Goal: Task Accomplishment & Management: Manage account settings

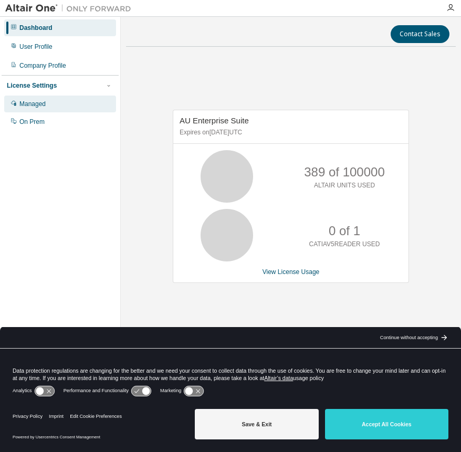
click at [48, 106] on div "Managed" at bounding box center [60, 104] width 112 height 17
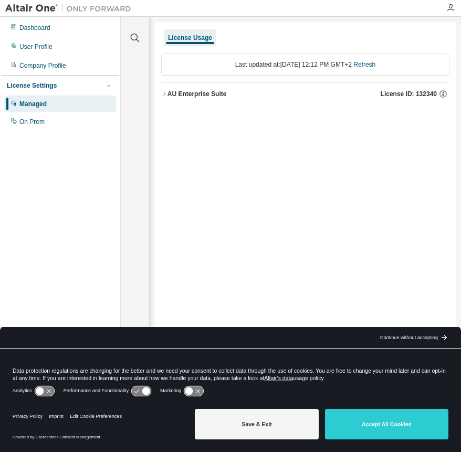
click at [168, 96] on div "AU Enterprise Suite" at bounding box center [197, 94] width 59 height 8
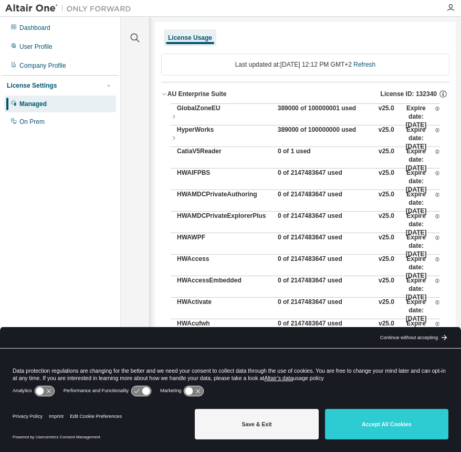
click at [168, 96] on div "AU Enterprise Suite" at bounding box center [197, 94] width 59 height 8
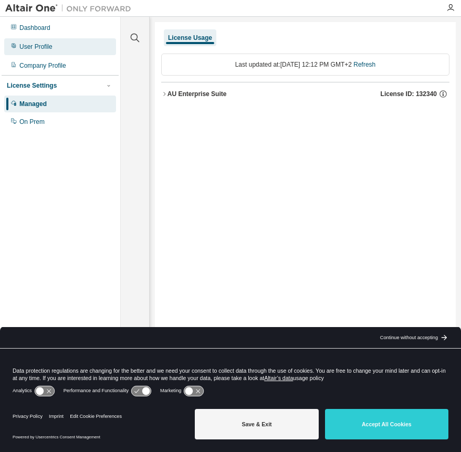
click at [48, 44] on div "User Profile" at bounding box center [35, 47] width 33 height 8
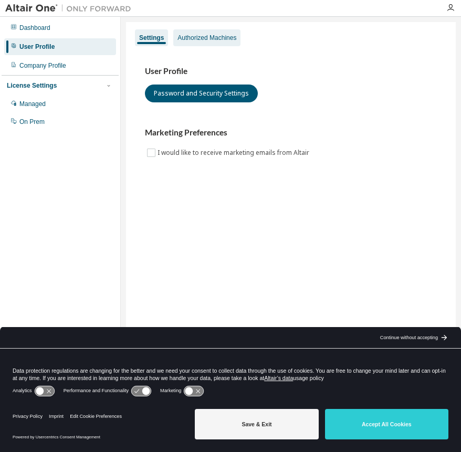
click at [220, 44] on div "Authorized Machines" at bounding box center [206, 37] width 67 height 17
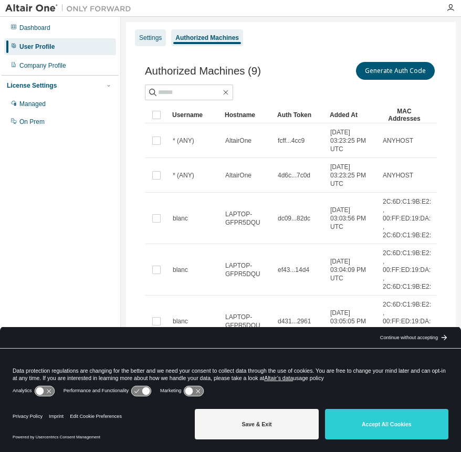
click at [148, 35] on div "Settings" at bounding box center [150, 38] width 23 height 8
